Goal: Information Seeking & Learning: Learn about a topic

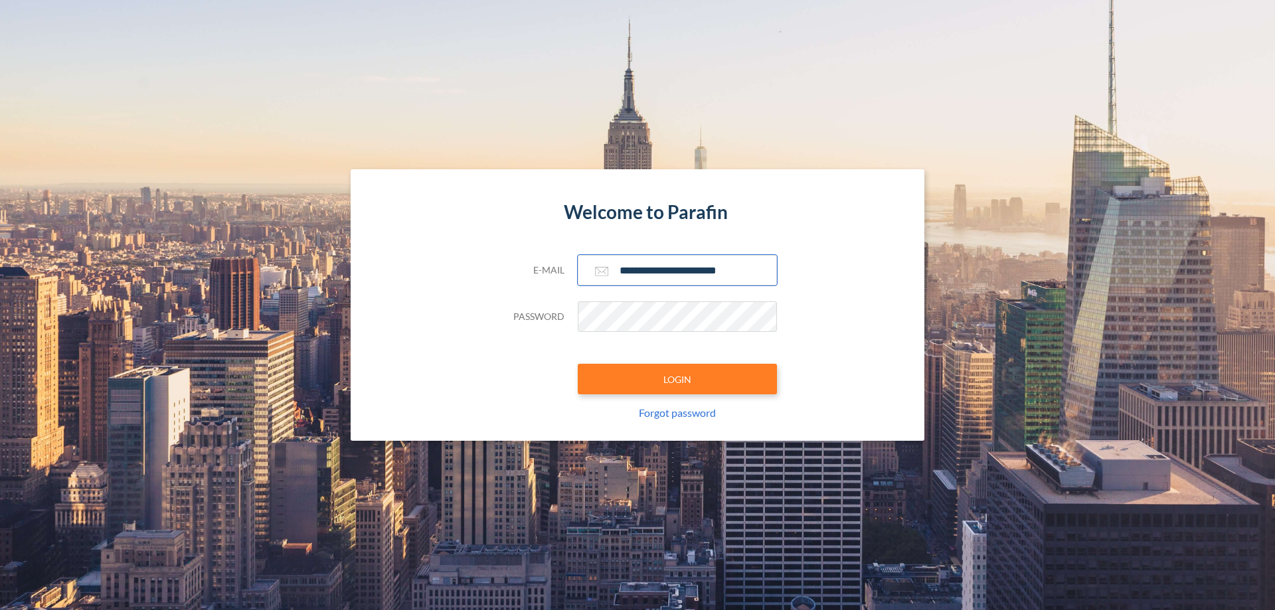
type input "**********"
click at [677, 379] on button "LOGIN" at bounding box center [677, 379] width 199 height 31
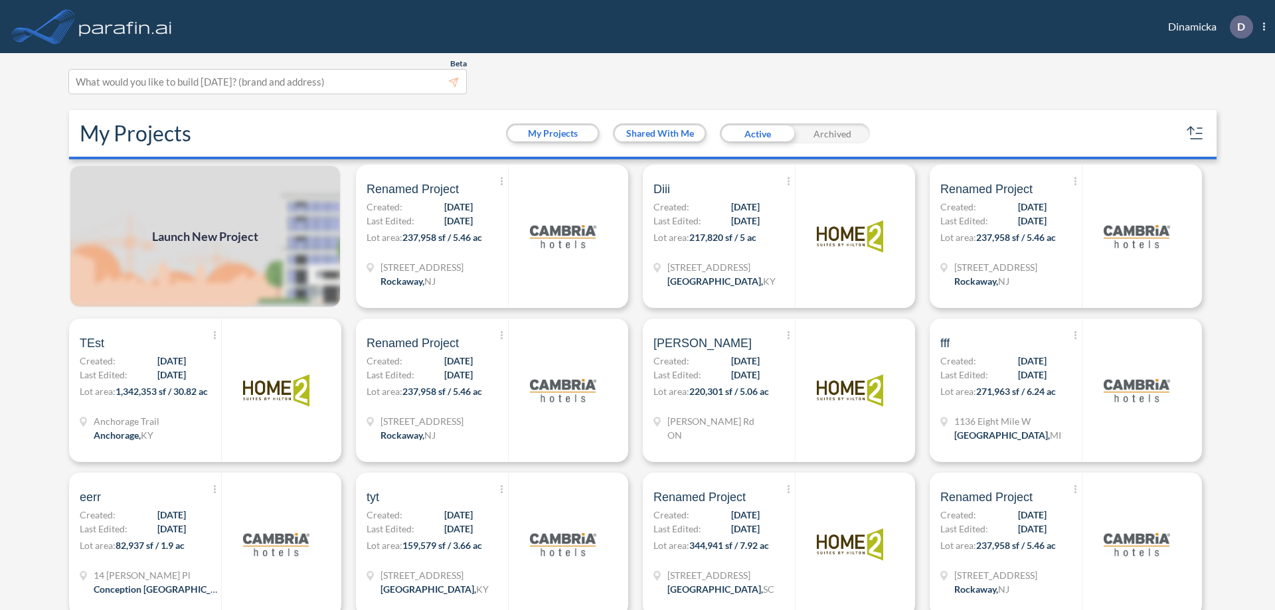
scroll to position [3, 0]
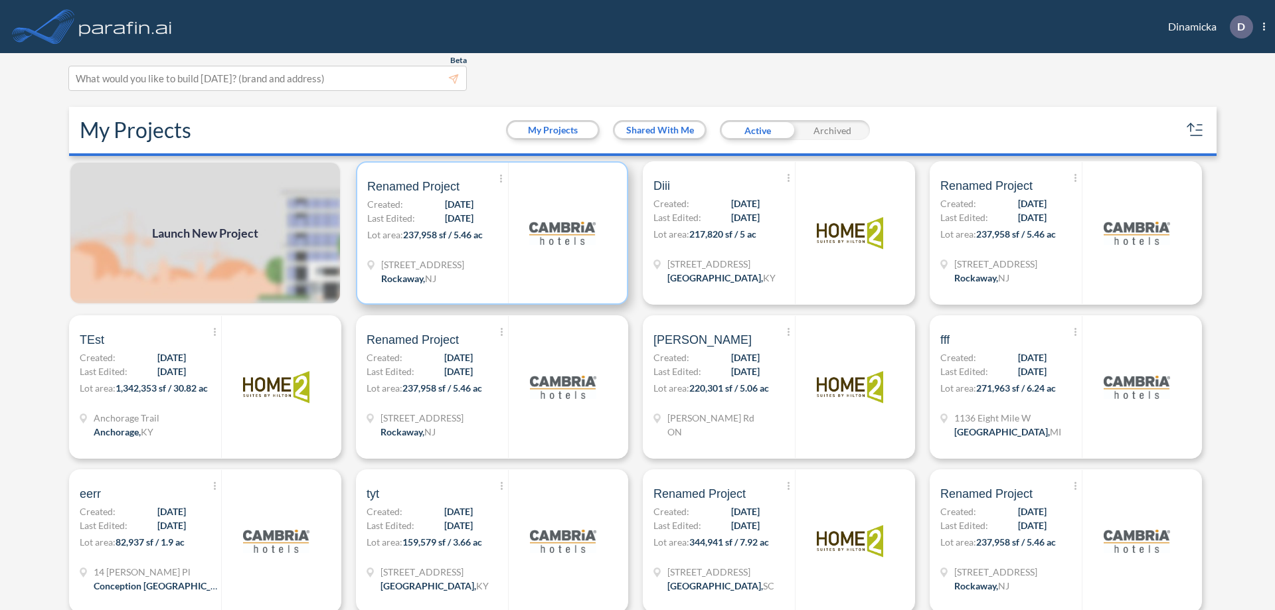
click at [489, 233] on p "Lot area: 237,958 sf / 5.46 ac" at bounding box center [437, 237] width 141 height 19
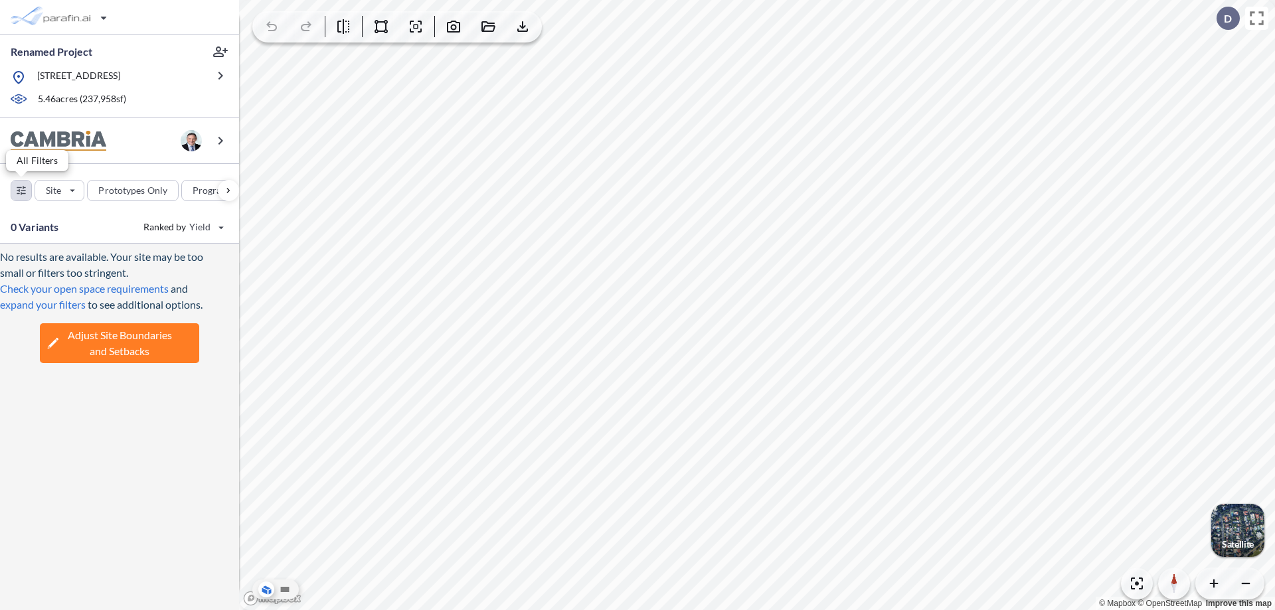
click at [21, 190] on div "button" at bounding box center [21, 191] width 20 height 20
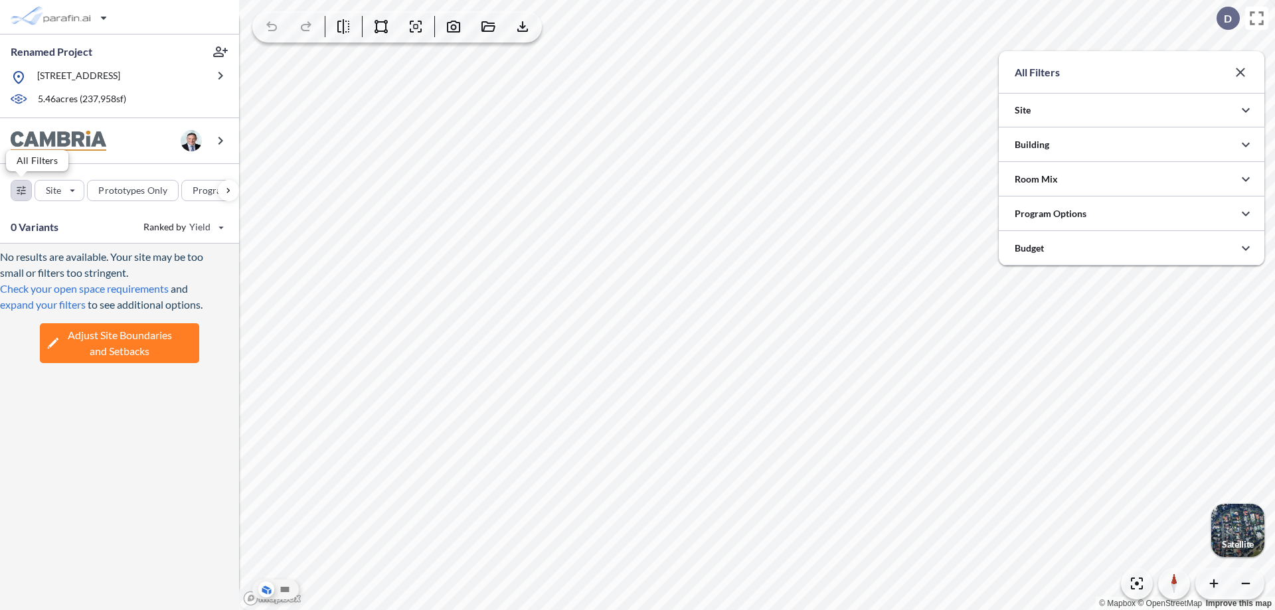
scroll to position [664012, 663746]
click at [1246, 145] on icon "button" at bounding box center [1246, 145] width 16 height 16
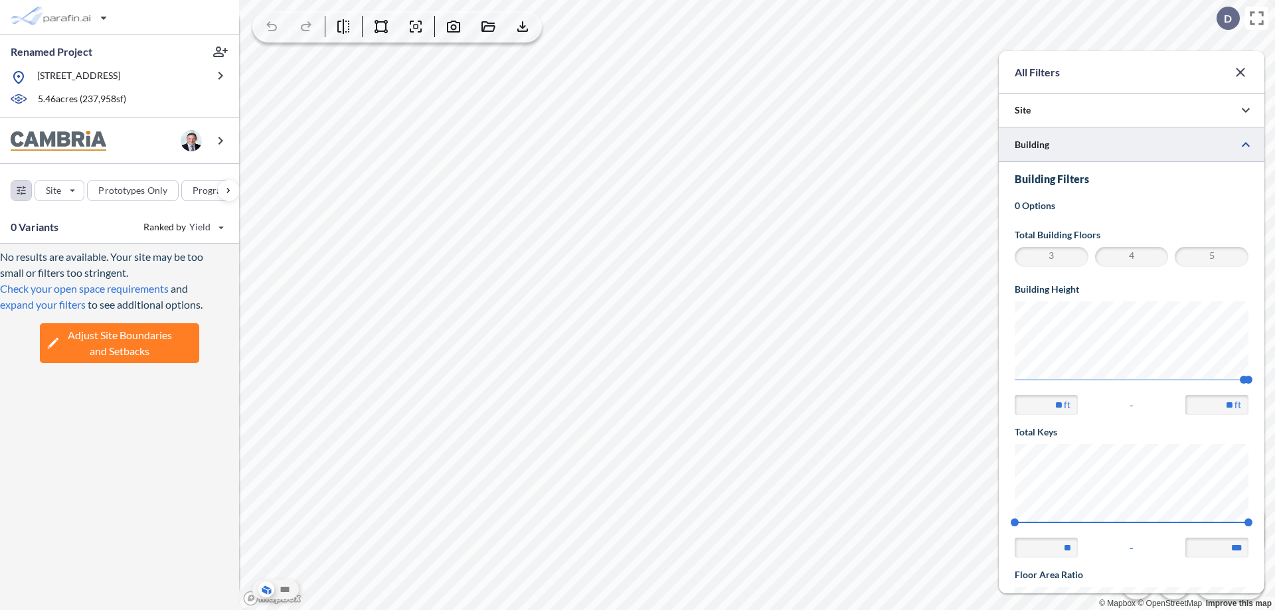
scroll to position [231, 0]
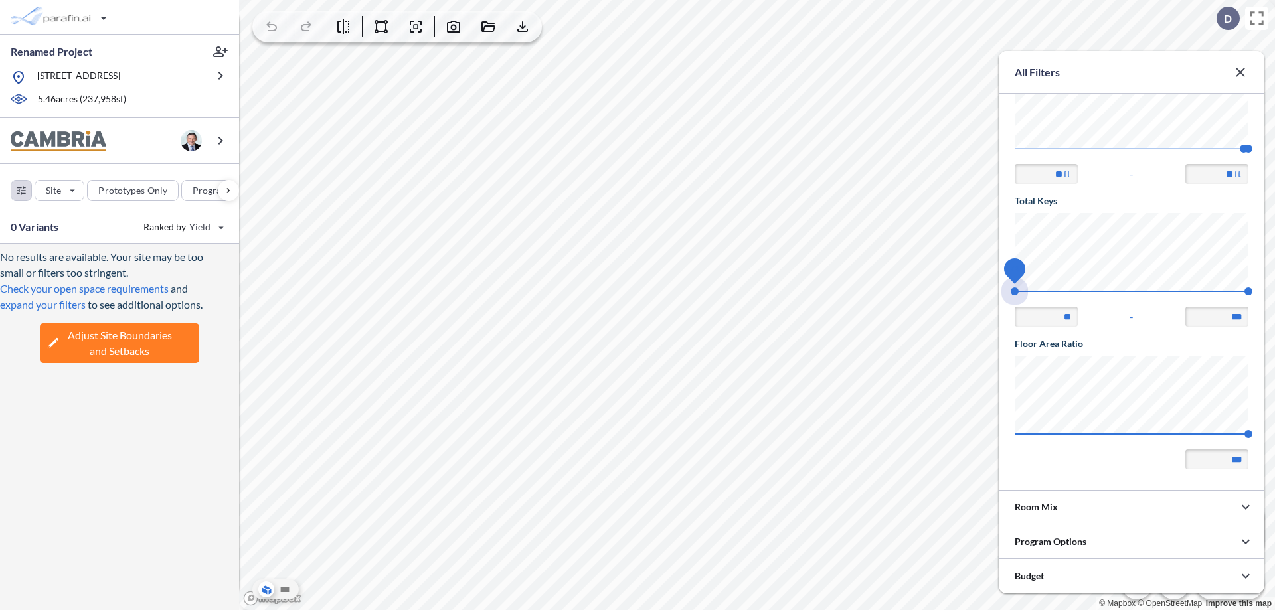
drag, startPoint x: 1015, startPoint y: 292, endPoint x: 1248, endPoint y: 292, distance: 233.7
click at [1248, 292] on span "74 140" at bounding box center [1132, 296] width 234 height 10
type input "***"
